Goal: Check status

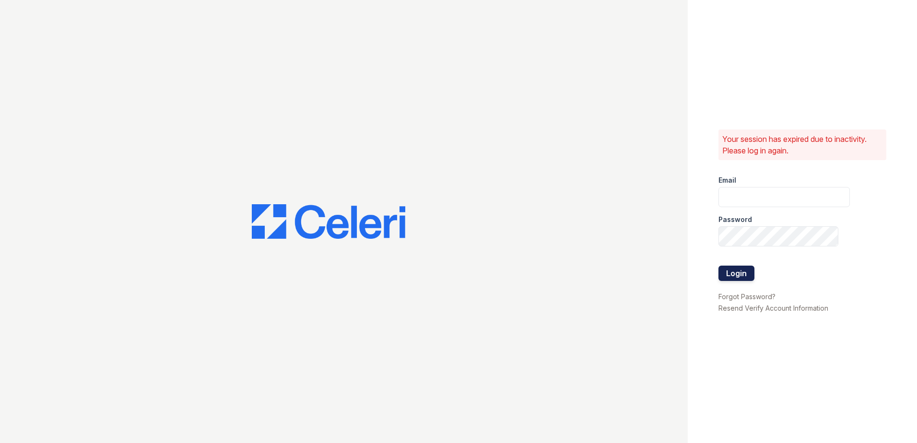
type input "[EMAIL_ADDRESS][DOMAIN_NAME]"
click at [738, 270] on button "Login" at bounding box center [736, 273] width 36 height 15
